Goal: Navigation & Orientation: Find specific page/section

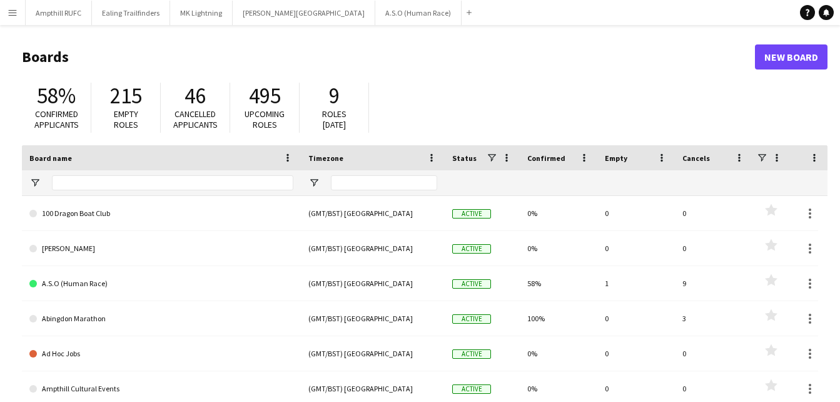
click at [13, 14] on app-icon "Menu" at bounding box center [13, 13] width 10 height 10
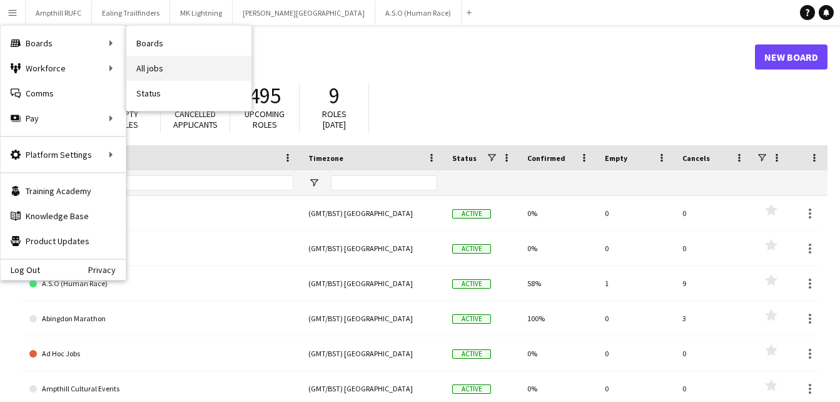
click at [159, 62] on link "All jobs" at bounding box center [188, 68] width 125 height 25
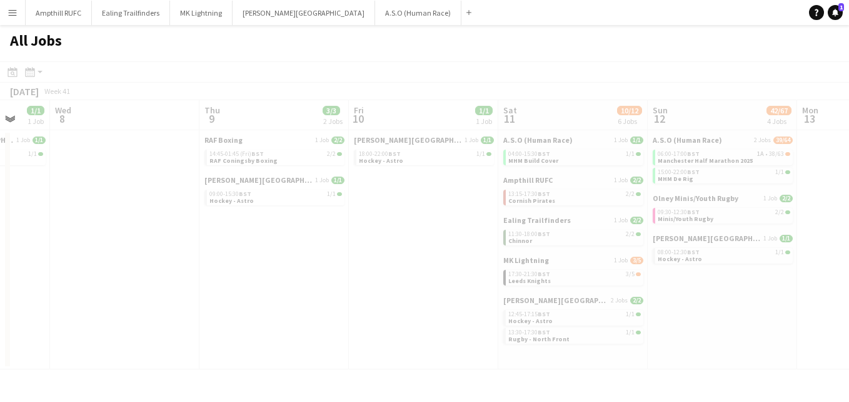
scroll to position [0, 494]
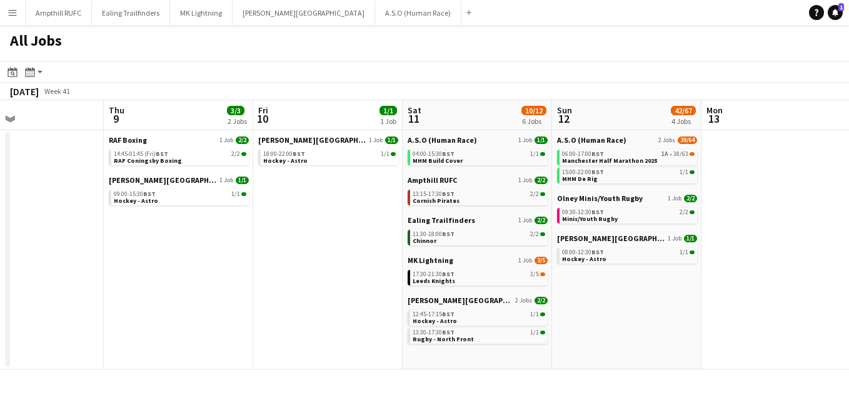
drag, startPoint x: 792, startPoint y: 113, endPoint x: 12, endPoint y: 108, distance: 779.9
click at [12, 108] on app-calendar-viewport "Sun 5 4/4 2 Jobs Mon 6 Tue 7 1/1 1 Job Wed 8 Thu 9 3/3 2 Jobs Fri 10 1/1 1 Job …" at bounding box center [424, 234] width 849 height 269
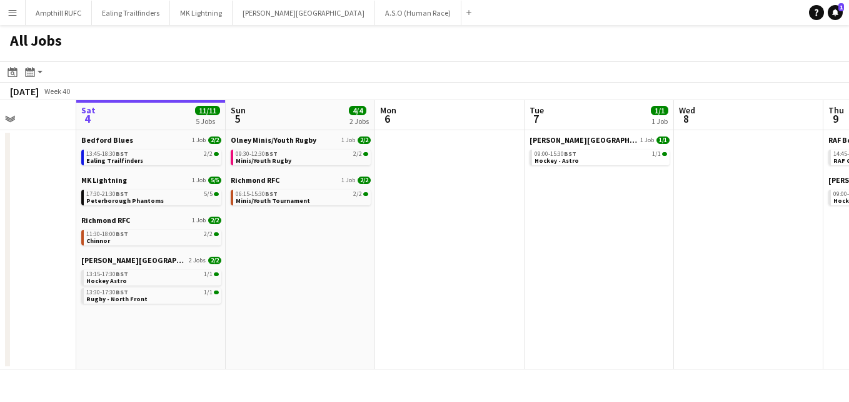
scroll to position [0, 371]
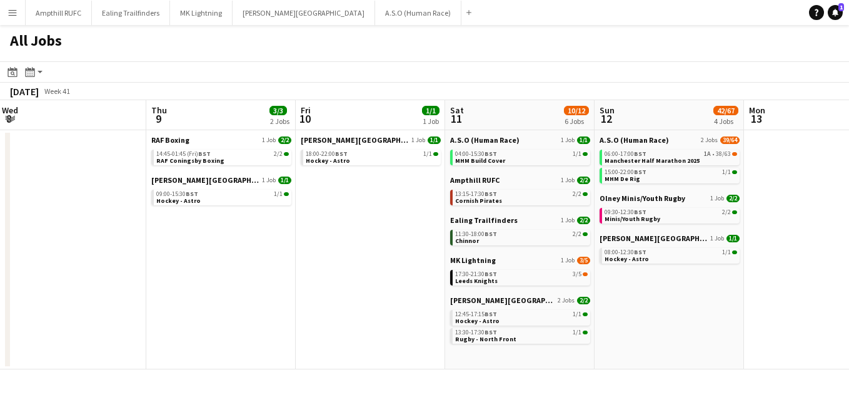
drag, startPoint x: 72, startPoint y: 114, endPoint x: 114, endPoint y: 146, distance: 52.3
click at [114, 146] on app-calendar-viewport "Sun 5 4/4 2 Jobs Mon 6 Tue 7 1/1 1 Job Wed 8 Thu 9 3/3 2 Jobs Fri 10 1/1 1 Job …" at bounding box center [424, 234] width 849 height 269
click at [475, 221] on span "Ealing Trailfinders" at bounding box center [484, 219] width 68 height 9
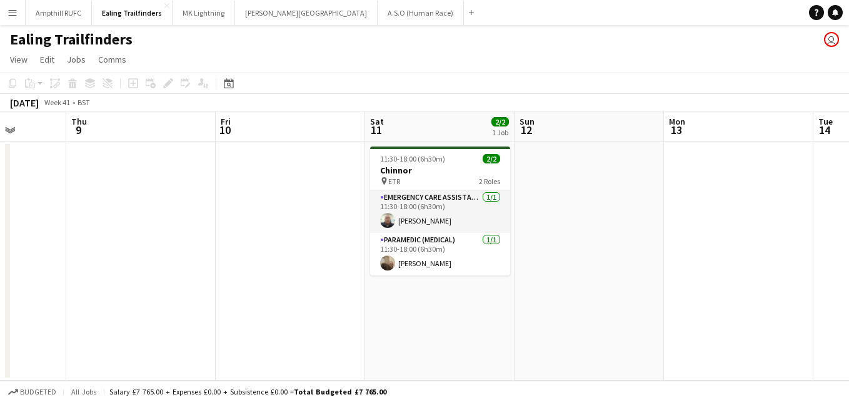
drag, startPoint x: 689, startPoint y: 247, endPoint x: 61, endPoint y: 218, distance: 628.6
click at [61, 218] on app-calendar-viewport "Sun 5 Mon 6 Tue 7 Wed 8 Thu 9 Fri 10 Sat 11 2/2 1 Job Sun 12 Mon 13 Tue 14 Wed …" at bounding box center [424, 245] width 849 height 269
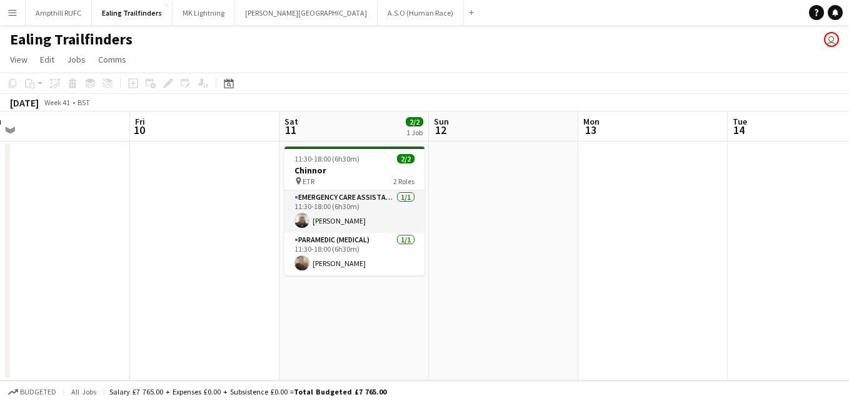
drag, startPoint x: 181, startPoint y: 211, endPoint x: 120, endPoint y: 211, distance: 61.3
click at [120, 211] on app-calendar-viewport "Tue 7 Wed 8 Thu 9 Fri 10 Sat 11 2/2 1 Job Sun 12 Mon 13 Tue 14 Wed 15 Thu 16 Fr…" at bounding box center [424, 245] width 849 height 269
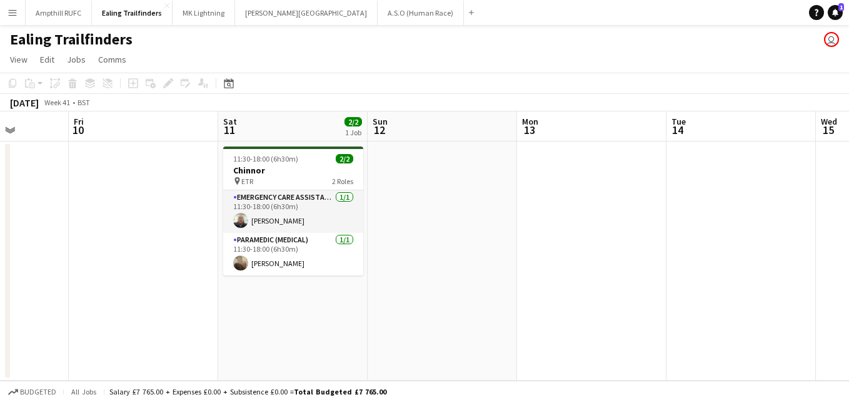
click at [14, 20] on button "Menu" at bounding box center [12, 12] width 25 height 25
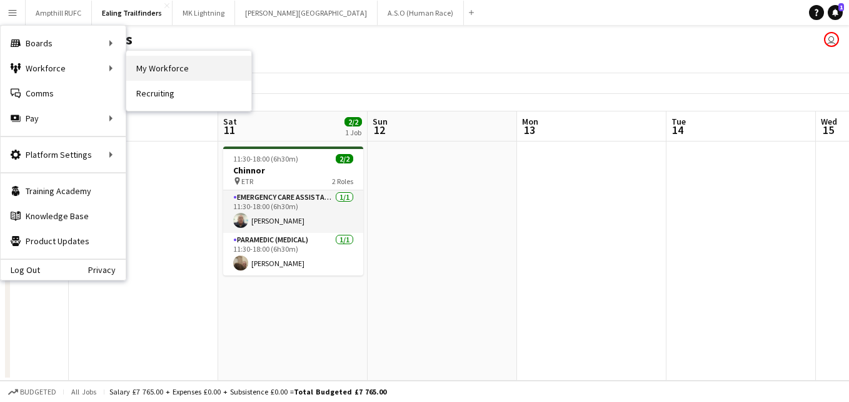
click at [175, 73] on link "My Workforce" at bounding box center [188, 68] width 125 height 25
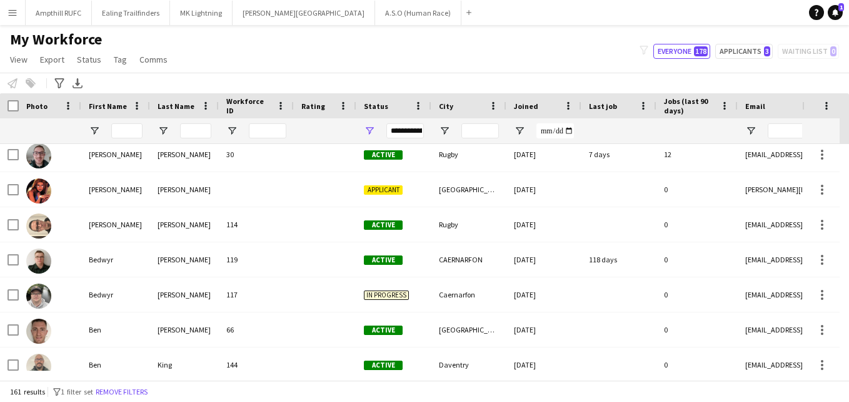
scroll to position [779, 0]
